Goal: Information Seeking & Learning: Understand process/instructions

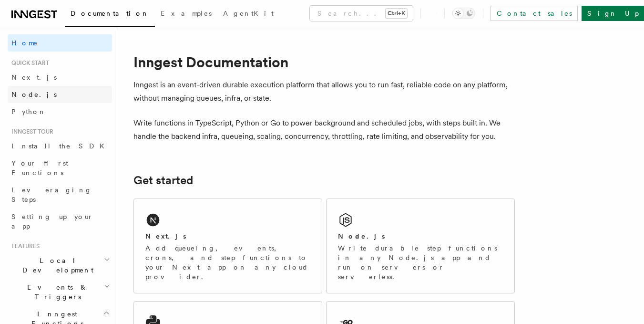
click at [41, 92] on link "Node.js" at bounding box center [60, 94] width 104 height 17
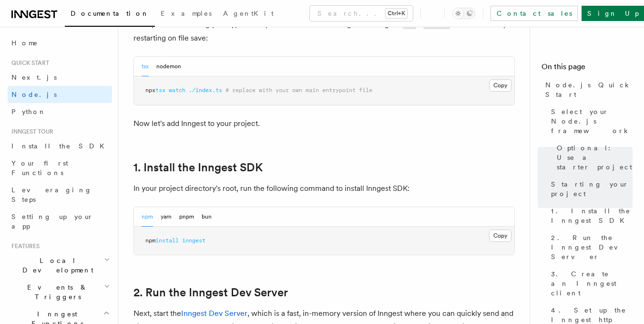
scroll to position [528, 0]
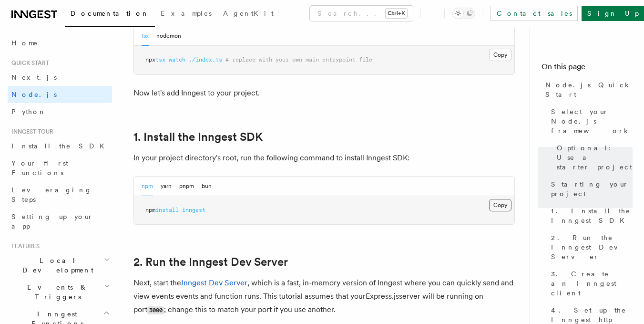
click at [501, 203] on button "Copy Copied" at bounding box center [500, 205] width 22 height 12
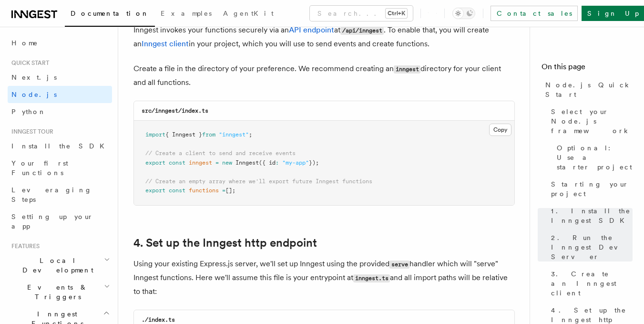
scroll to position [1227, 0]
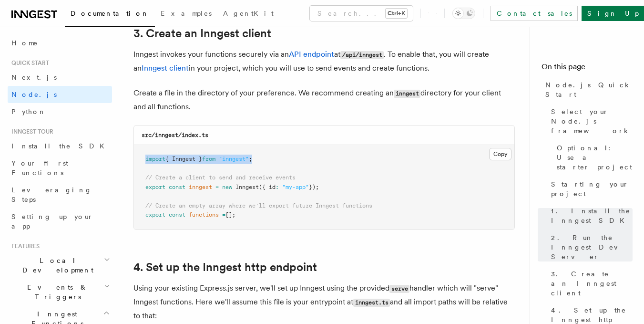
drag, startPoint x: 144, startPoint y: 158, endPoint x: 261, endPoint y: 155, distance: 116.4
click at [261, 155] on pre "import { Inngest } from "inngest" ; // Create a client to send and receive even…" at bounding box center [324, 187] width 380 height 84
copy span "import { Inngest } from "inngest" ;"
click at [502, 156] on button "Copy Copied" at bounding box center [500, 154] width 22 height 12
click at [322, 175] on pre "import { Inngest } from "inngest" ; // Create a client to send and receive even…" at bounding box center [324, 187] width 380 height 84
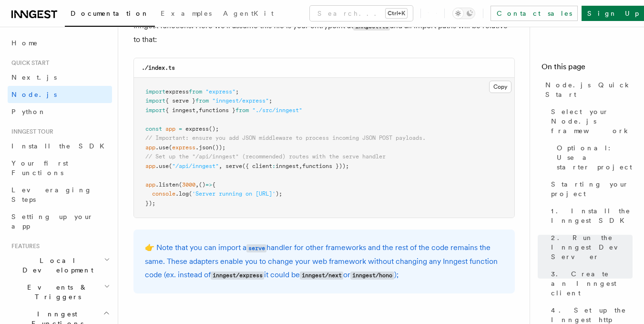
scroll to position [1526, 0]
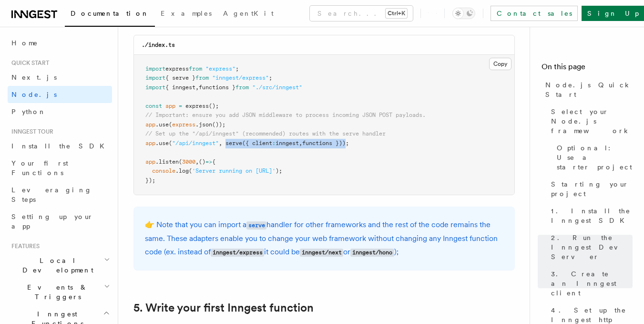
drag, startPoint x: 228, startPoint y: 141, endPoint x: 356, endPoint y: 142, distance: 127.3
click at [349, 142] on span "app .use ( "/api/inngest" , serve ({ client : inngest , functions }));" at bounding box center [247, 143] width 204 height 7
copy span "serve ({ client : inngest , functions })"
